Goal: Obtain resource: Download file/media

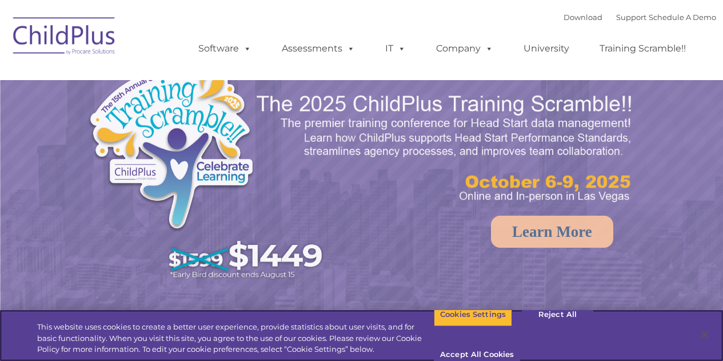
select select "MEDIUM"
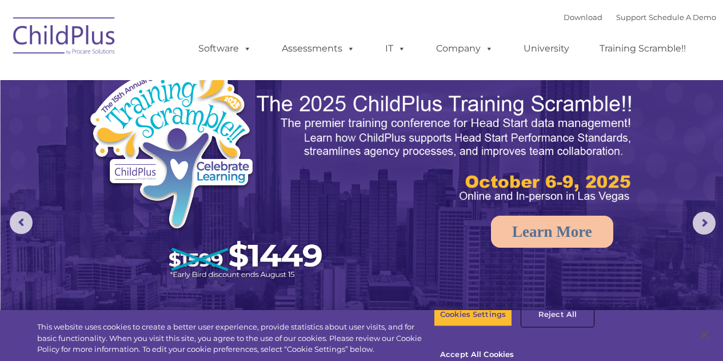
click at [537, 326] on button "Reject All" at bounding box center [557, 314] width 71 height 24
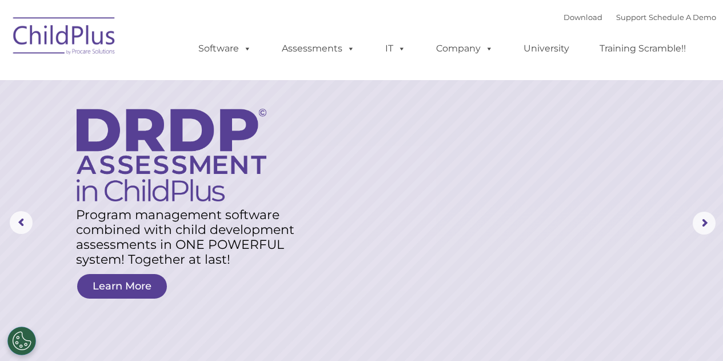
click at [61, 31] on img at bounding box center [64, 37] width 114 height 57
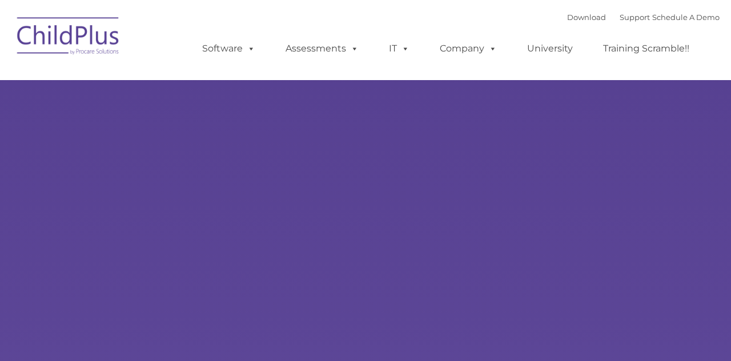
type input ""
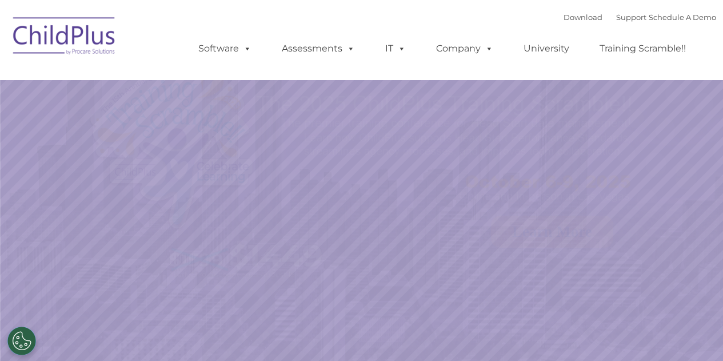
select select "MEDIUM"
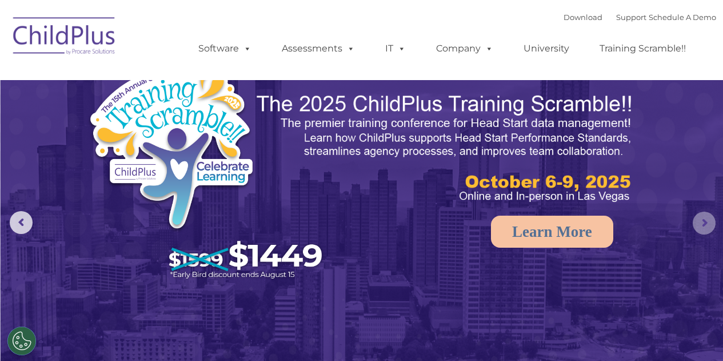
click at [700, 226] on rs-arrow at bounding box center [704, 222] width 23 height 23
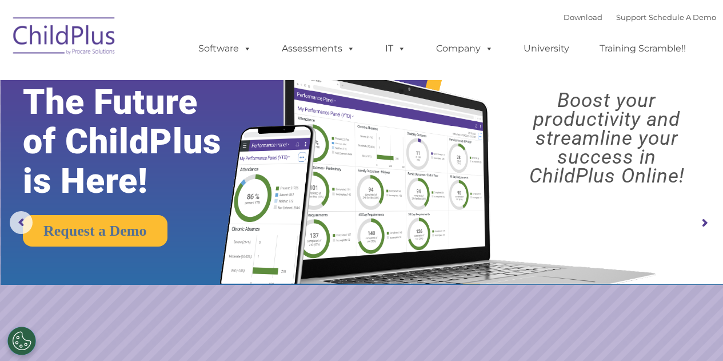
click at [700, 226] on rs-arrow at bounding box center [704, 222] width 23 height 23
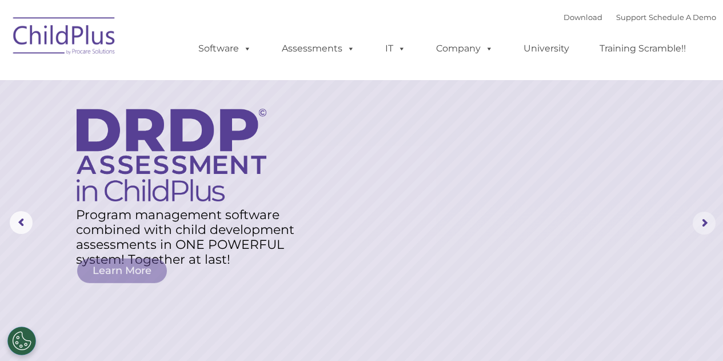
click at [700, 226] on rs-arrow at bounding box center [704, 222] width 23 height 23
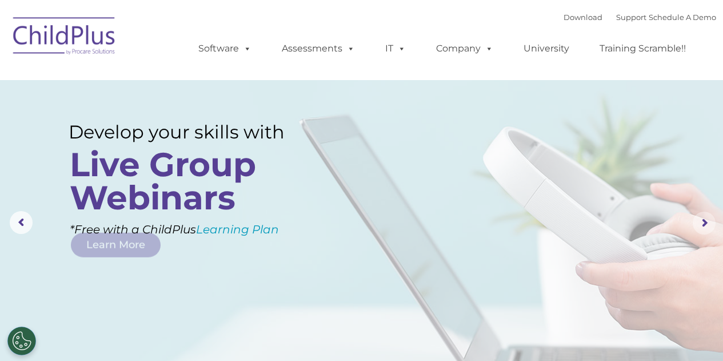
click at [700, 226] on rs-arrow at bounding box center [704, 222] width 23 height 23
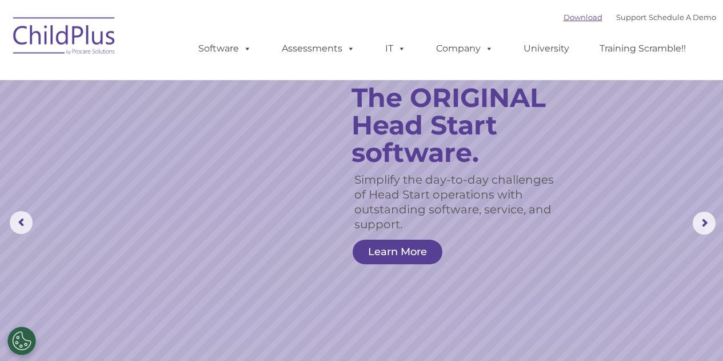
click at [563, 18] on link "Download" at bounding box center [582, 17] width 39 height 9
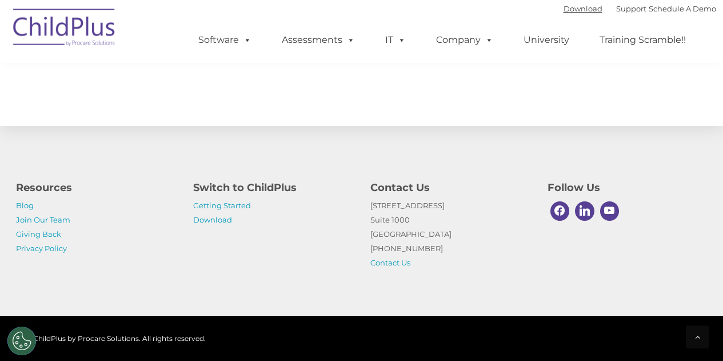
scroll to position [1349, 0]
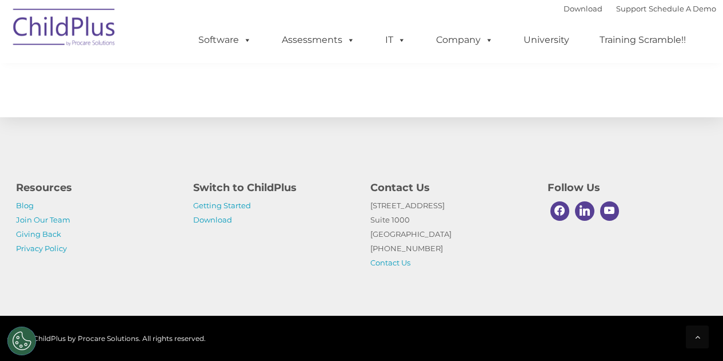
drag, startPoint x: 720, startPoint y: 291, endPoint x: 482, endPoint y: 194, distance: 257.6
click at [482, 194] on h4 "Contact Us" at bounding box center [450, 187] width 160 height 16
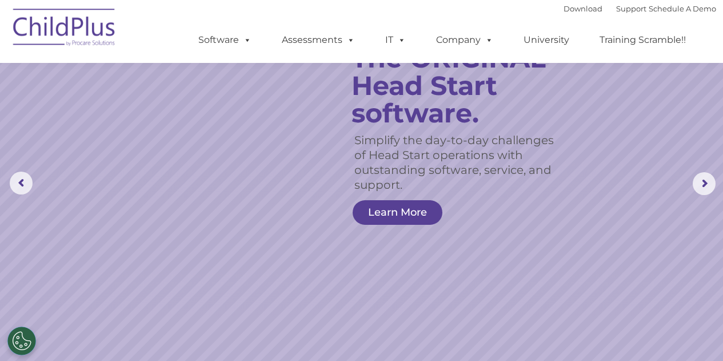
scroll to position [0, 0]
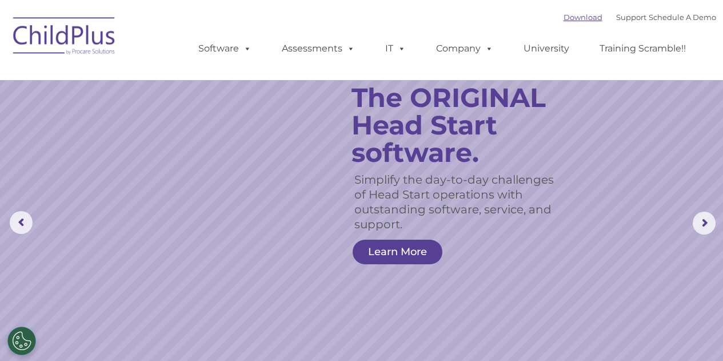
click at [574, 19] on link "Download" at bounding box center [582, 17] width 39 height 9
